Goal: Task Accomplishment & Management: Complete application form

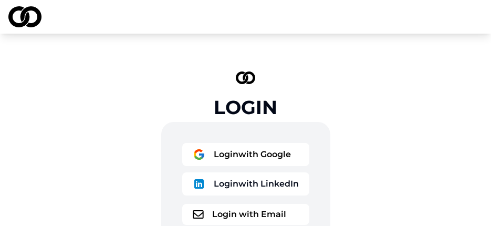
click at [262, 186] on button "Login with LinkedIn" at bounding box center [245, 183] width 127 height 23
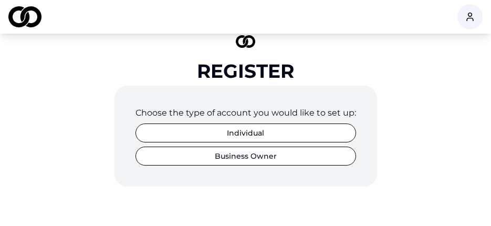
scroll to position [53, 0]
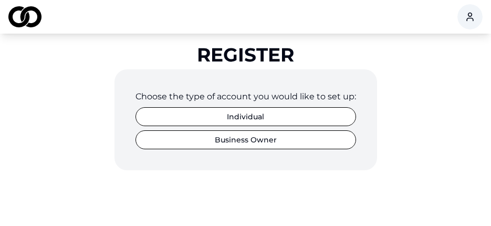
click at [257, 117] on button "Individual" at bounding box center [246, 116] width 221 height 19
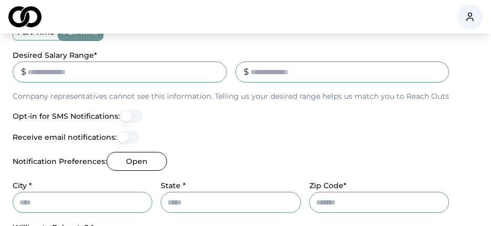
scroll to position [368, 0]
